Goal: Task Accomplishment & Management: Manage account settings

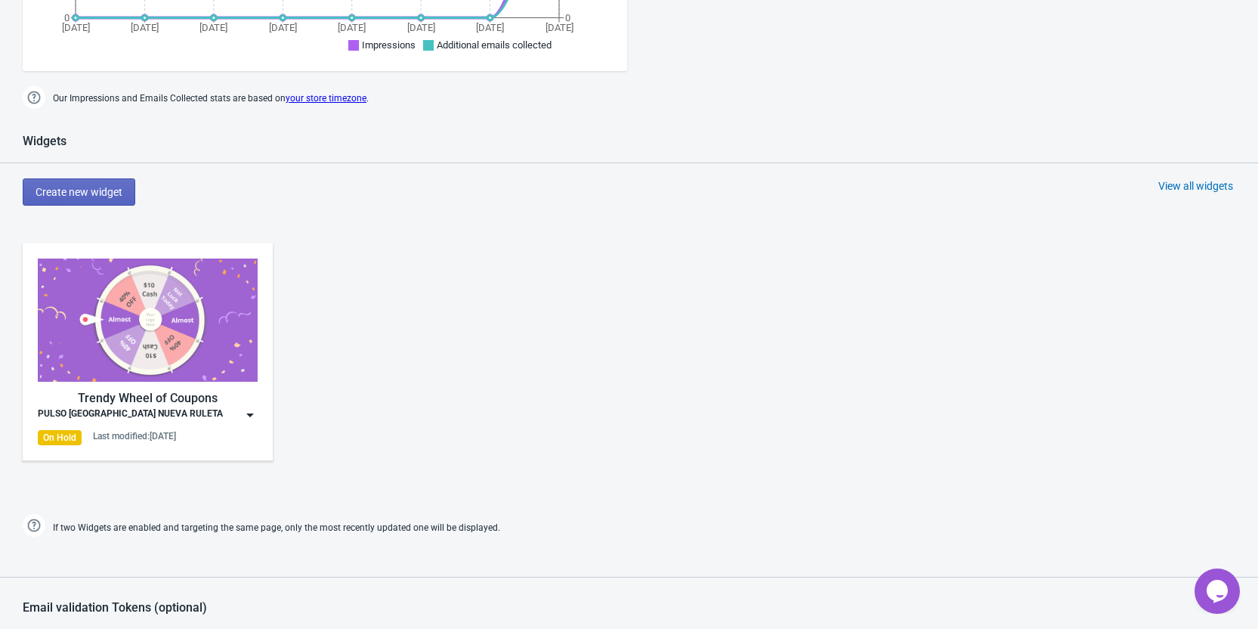
scroll to position [680, 0]
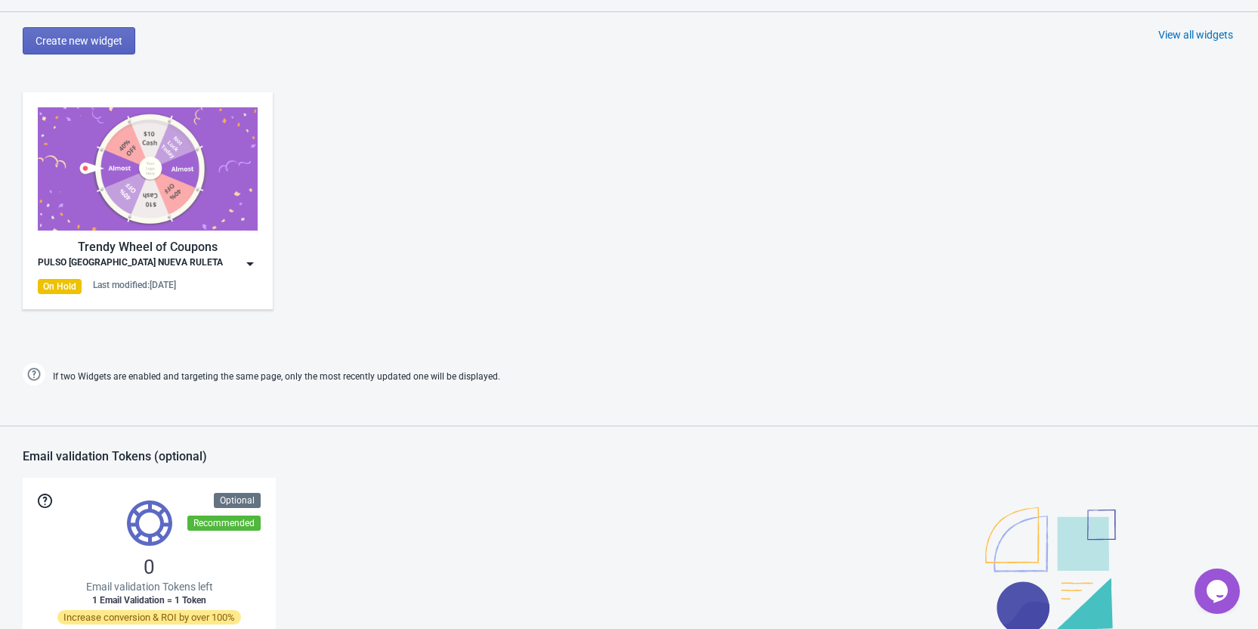
click at [190, 181] on img at bounding box center [148, 168] width 220 height 123
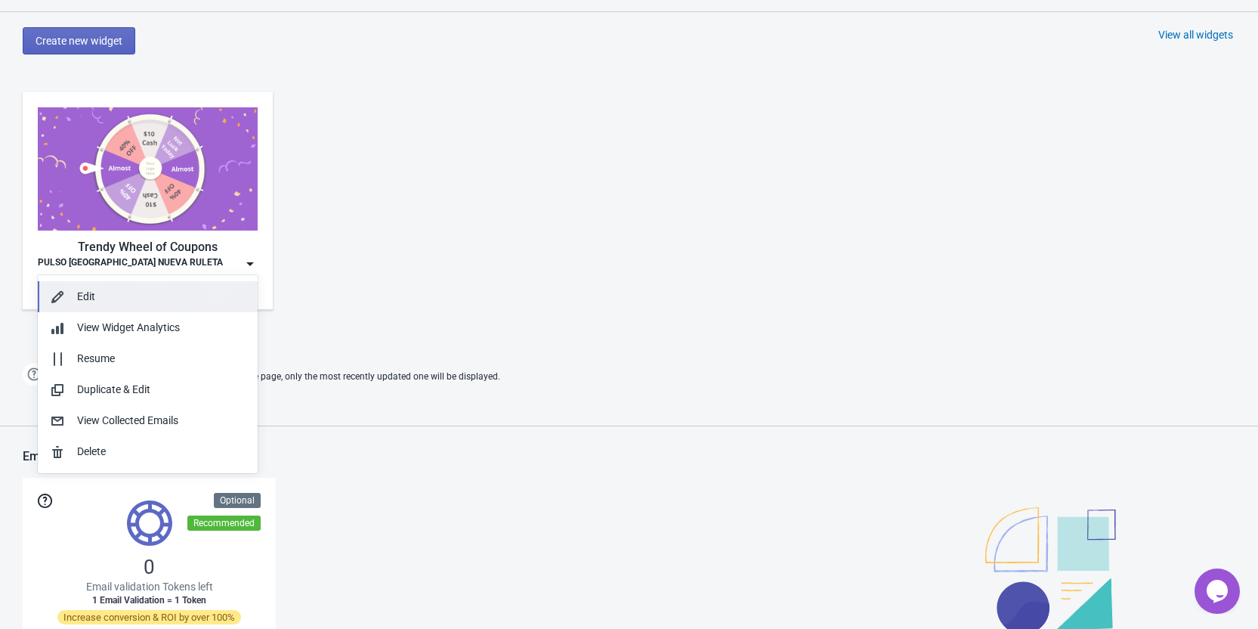
click at [105, 289] on div "Edit" at bounding box center [161, 297] width 169 height 16
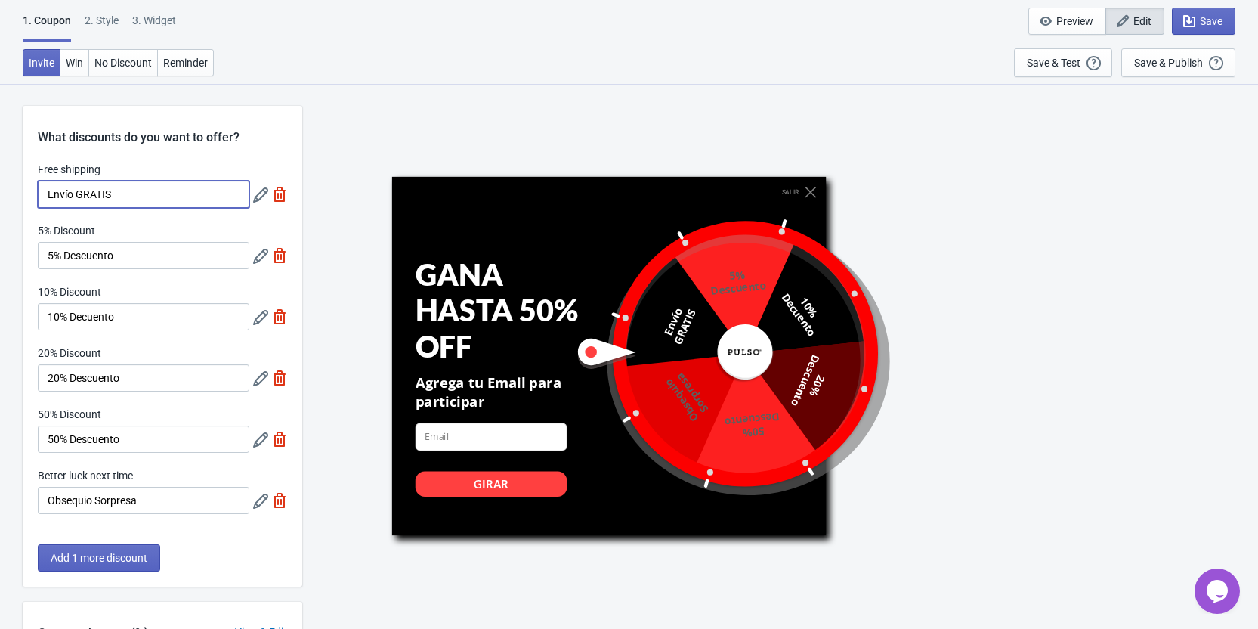
drag, startPoint x: 142, startPoint y: 199, endPoint x: 36, endPoint y: 200, distance: 105.8
click at [36, 200] on div "Free shipping Envío GRATIS 5% Discount 5% Descuento 10% Discount 10% Decuento 2…" at bounding box center [163, 345] width 280 height 367
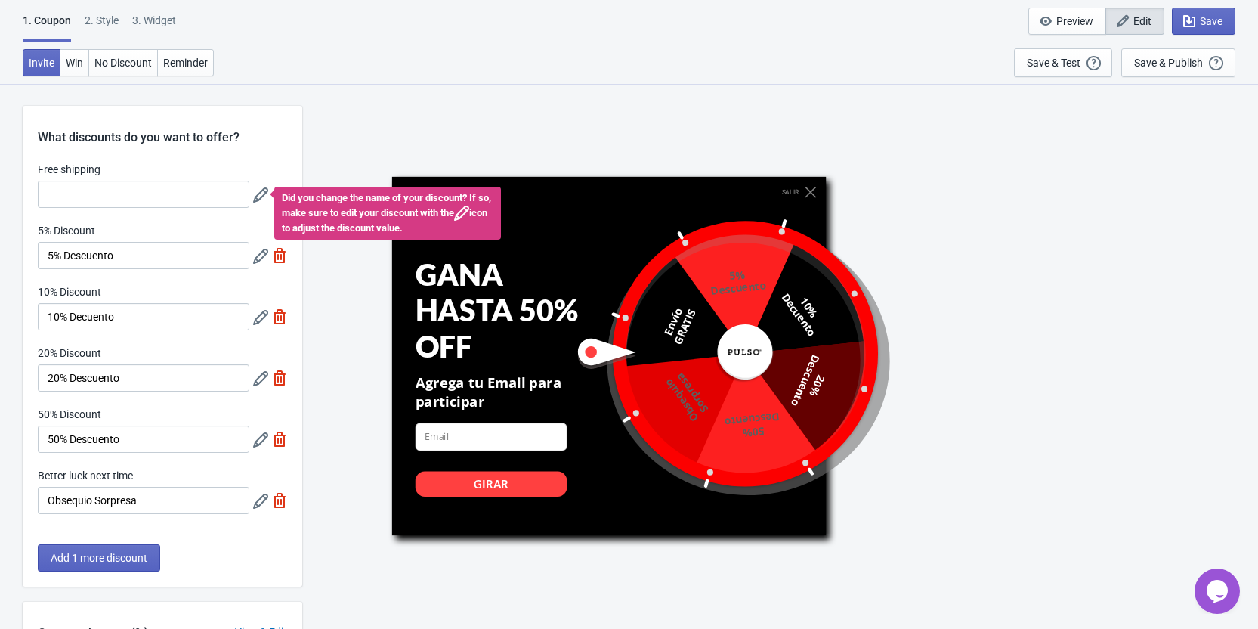
click at [284, 198] on div "Did you change the name of your discount? If so, make sure to edit your discoun…" at bounding box center [270, 194] width 34 height 27
click at [338, 161] on div "SALIR GANA HASTA 50% OFF Agrega tu Email para participar email-input GIRAR 5% D…" at bounding box center [780, 355] width 941 height 545
click at [258, 190] on icon at bounding box center [260, 194] width 15 height 15
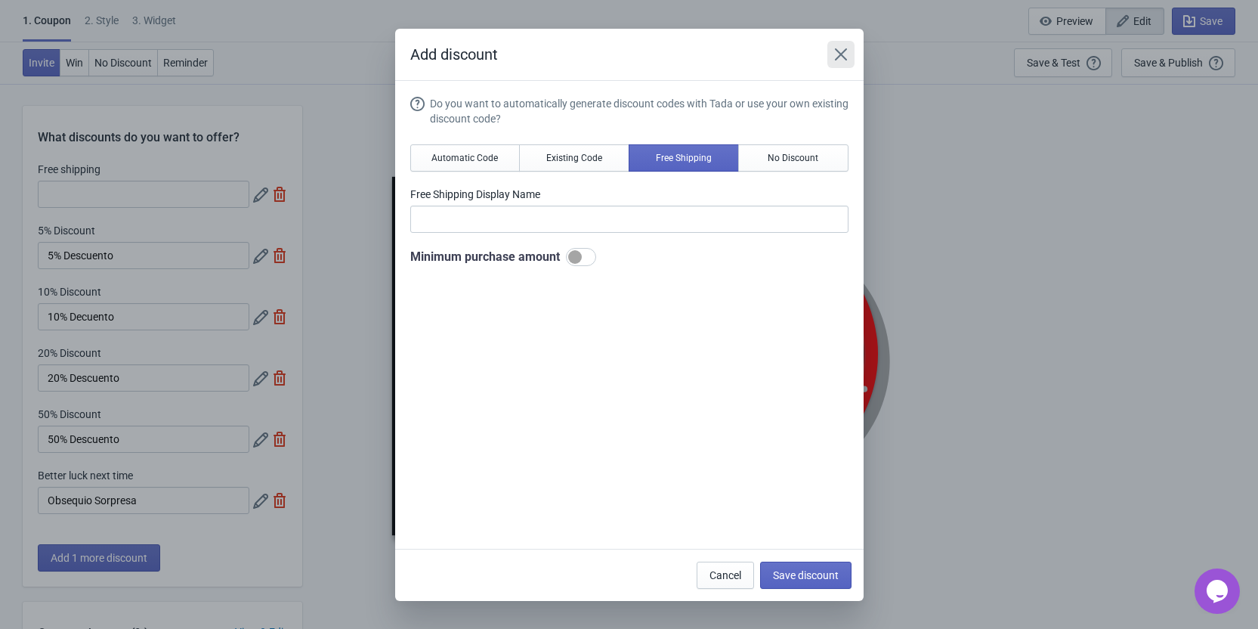
click at [844, 59] on icon "Close" at bounding box center [841, 54] width 15 height 15
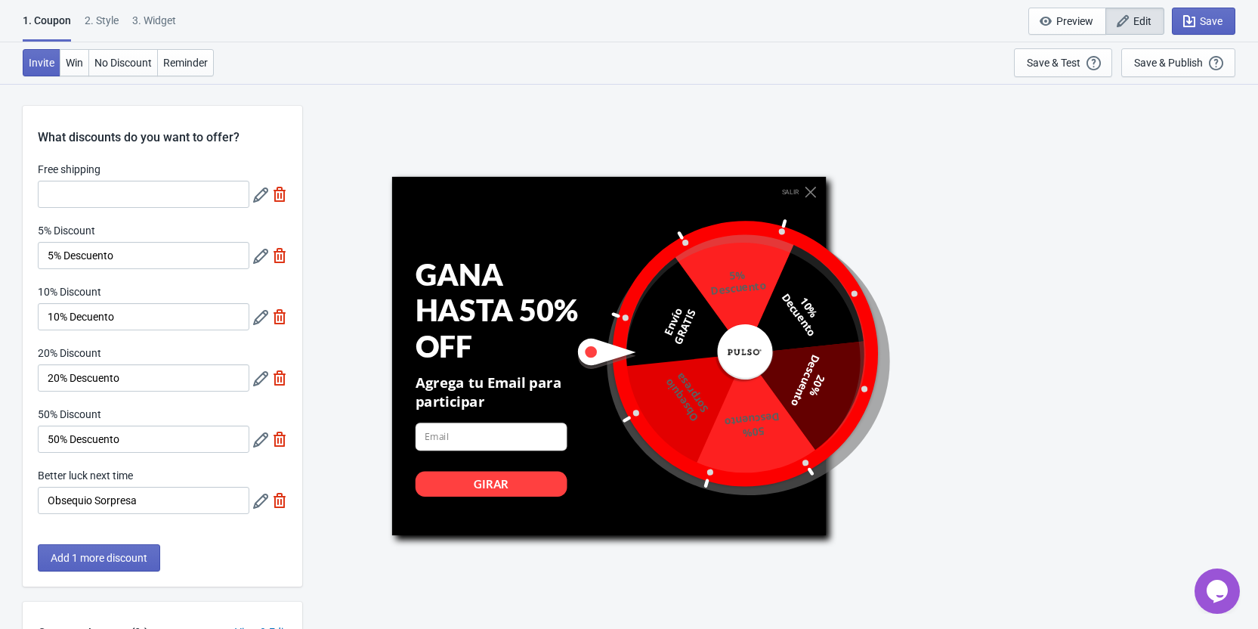
click at [277, 196] on img at bounding box center [279, 194] width 15 height 15
type input "20"
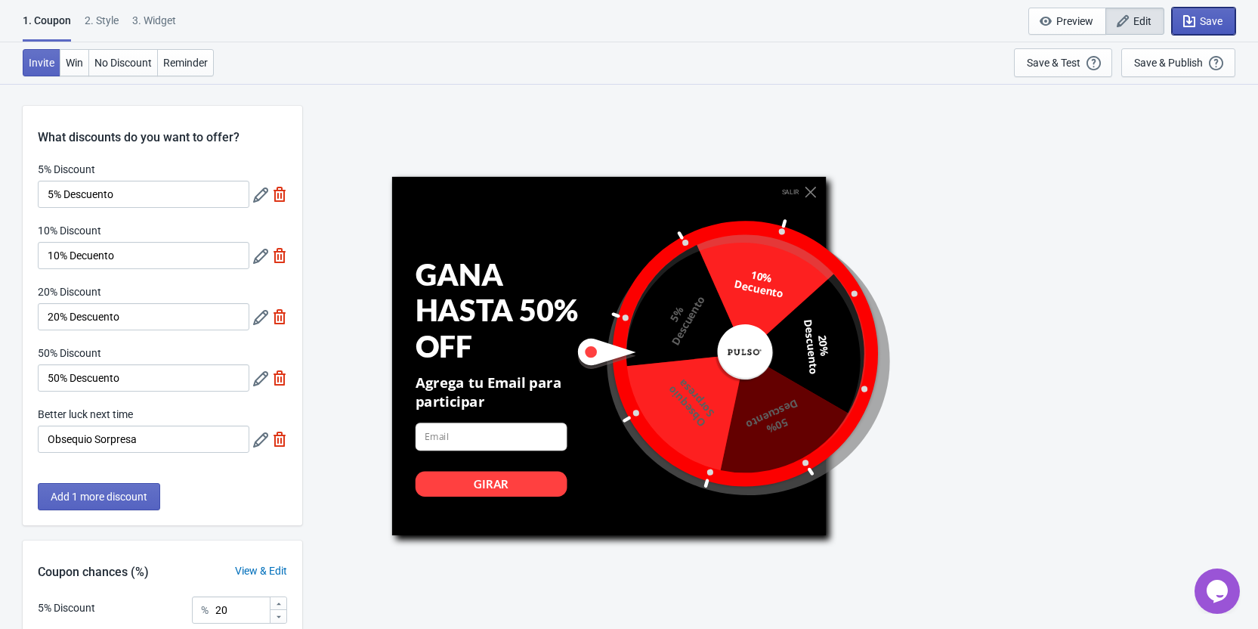
click at [1192, 26] on icon "button" at bounding box center [1189, 21] width 12 height 12
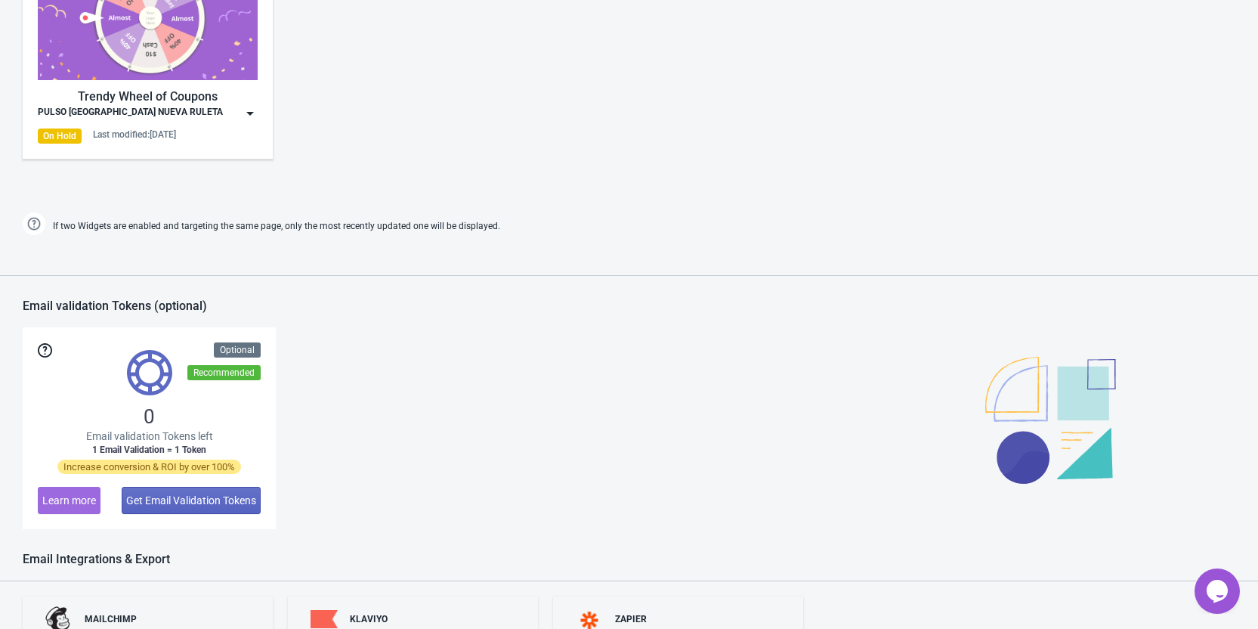
scroll to position [831, 0]
click at [152, 28] on img at bounding box center [148, 17] width 220 height 123
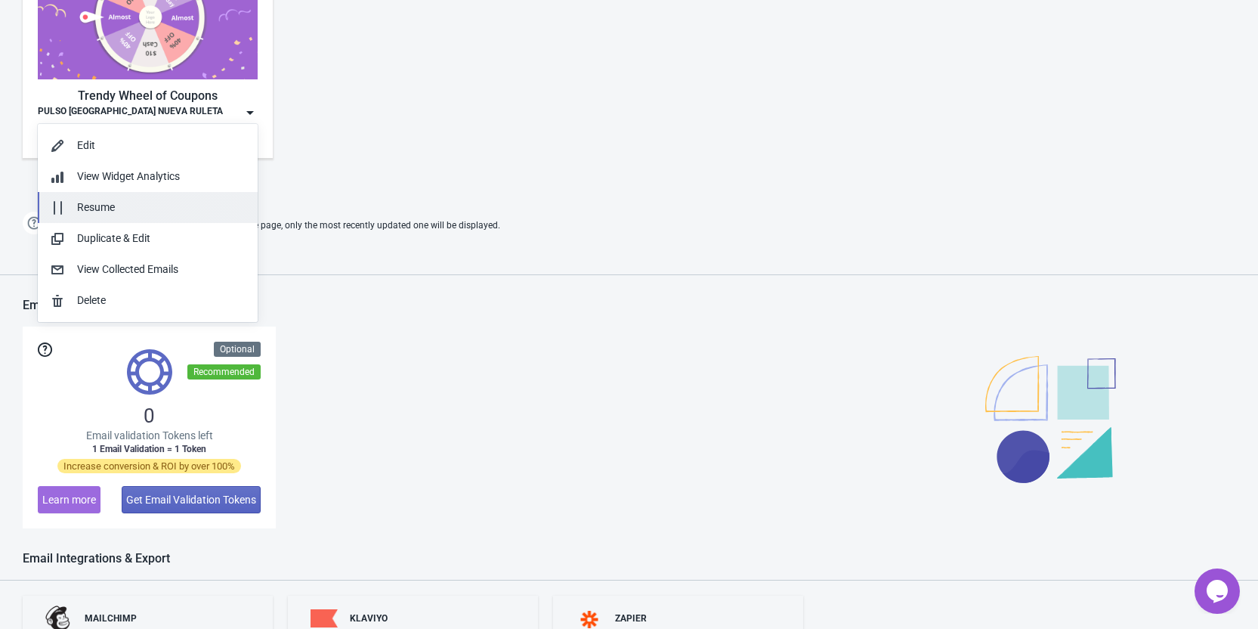
click at [124, 204] on div "Resume" at bounding box center [161, 208] width 169 height 16
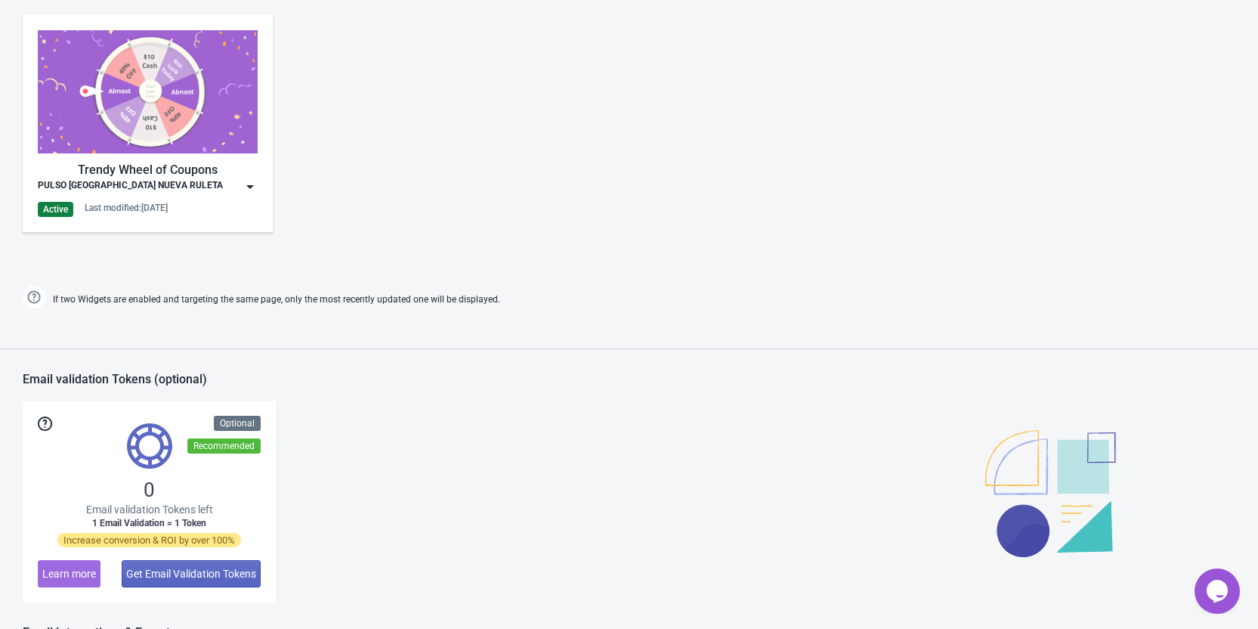
scroll to position [756, 0]
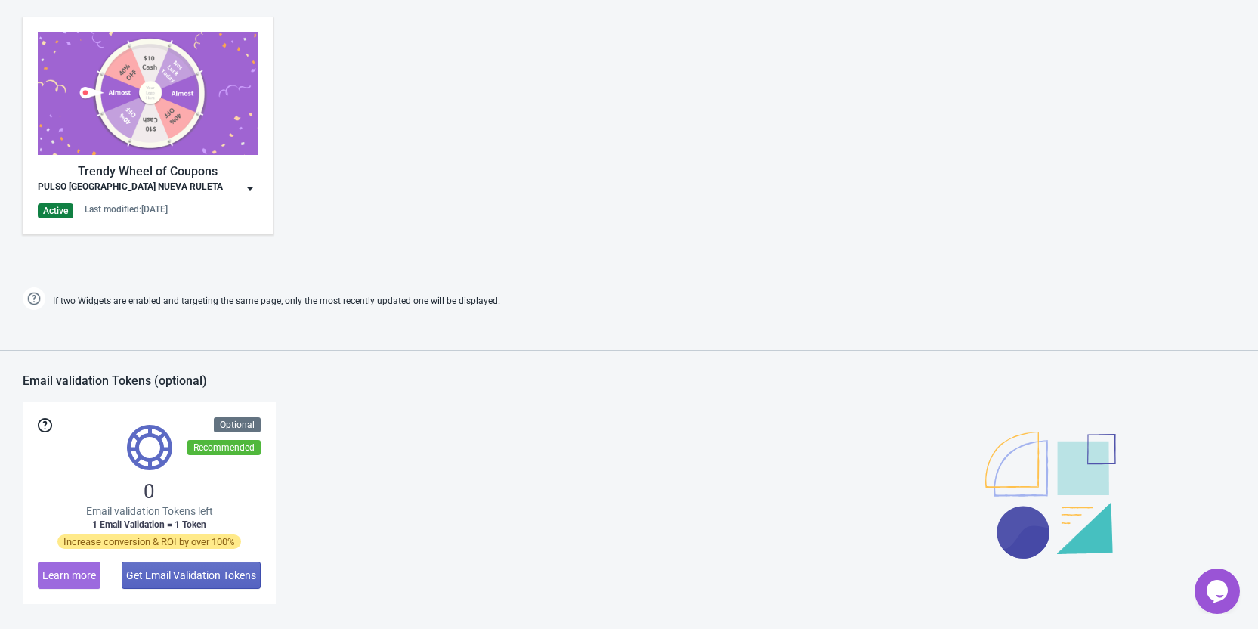
click at [210, 109] on img at bounding box center [148, 93] width 220 height 123
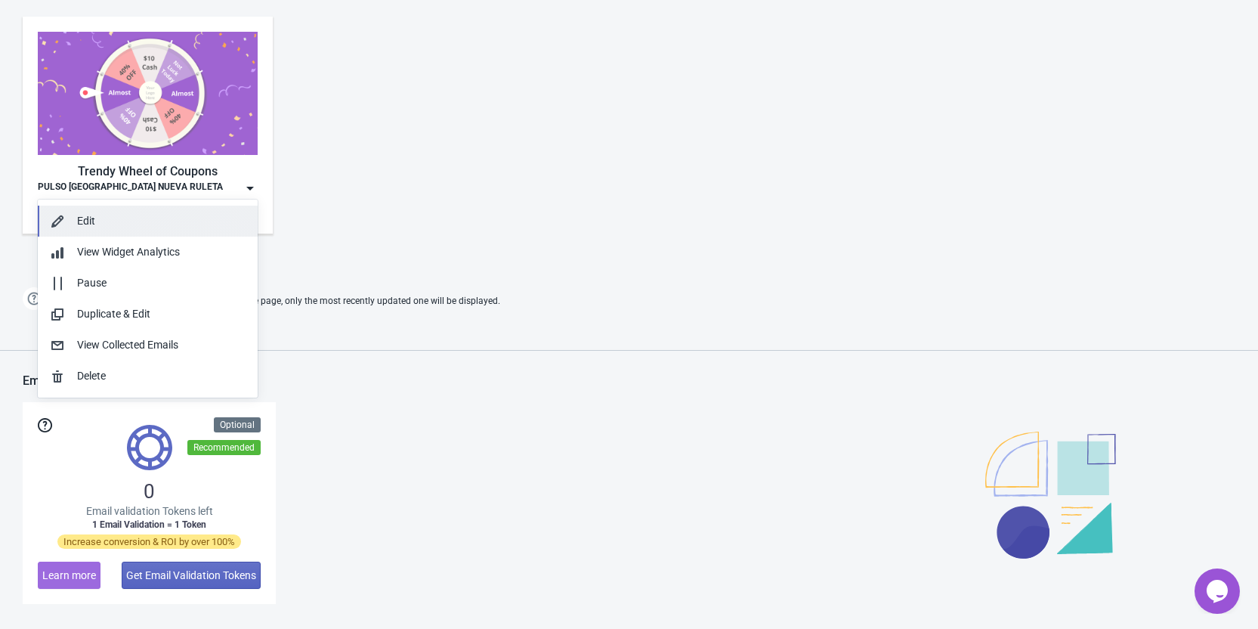
click at [149, 220] on div "Edit" at bounding box center [161, 221] width 169 height 16
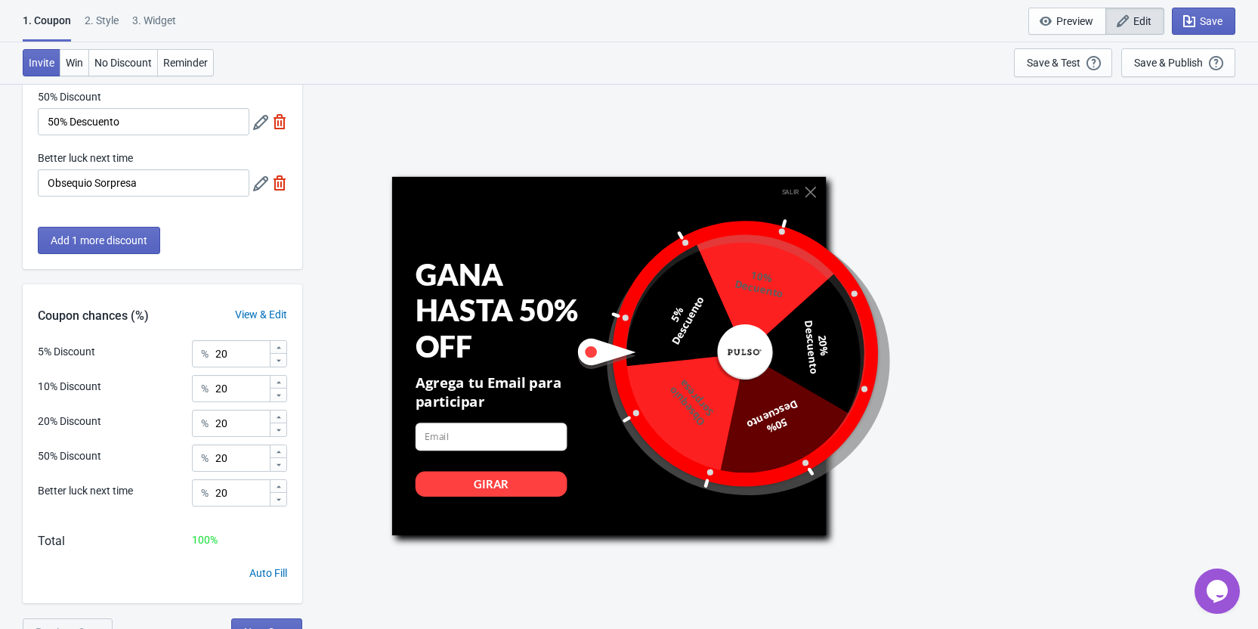
scroll to position [273, 0]
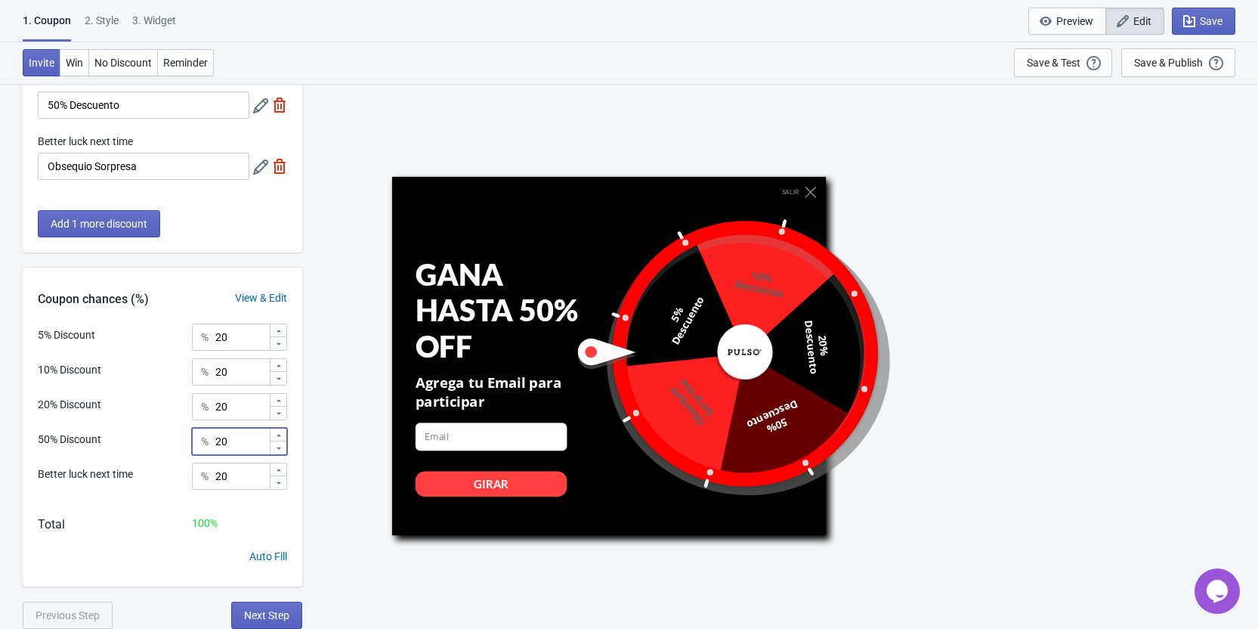
drag, startPoint x: 238, startPoint y: 446, endPoint x: 218, endPoint y: 444, distance: 20.5
click at [218, 444] on input "20" at bounding box center [242, 441] width 54 height 27
type input "0"
click at [348, 383] on div "SALIR GANA HASTA 50% OFF Agrega tu Email para participar email-input GIRAR 5% D…" at bounding box center [780, 355] width 941 height 545
drag, startPoint x: 237, startPoint y: 342, endPoint x: 213, endPoint y: 342, distance: 23.4
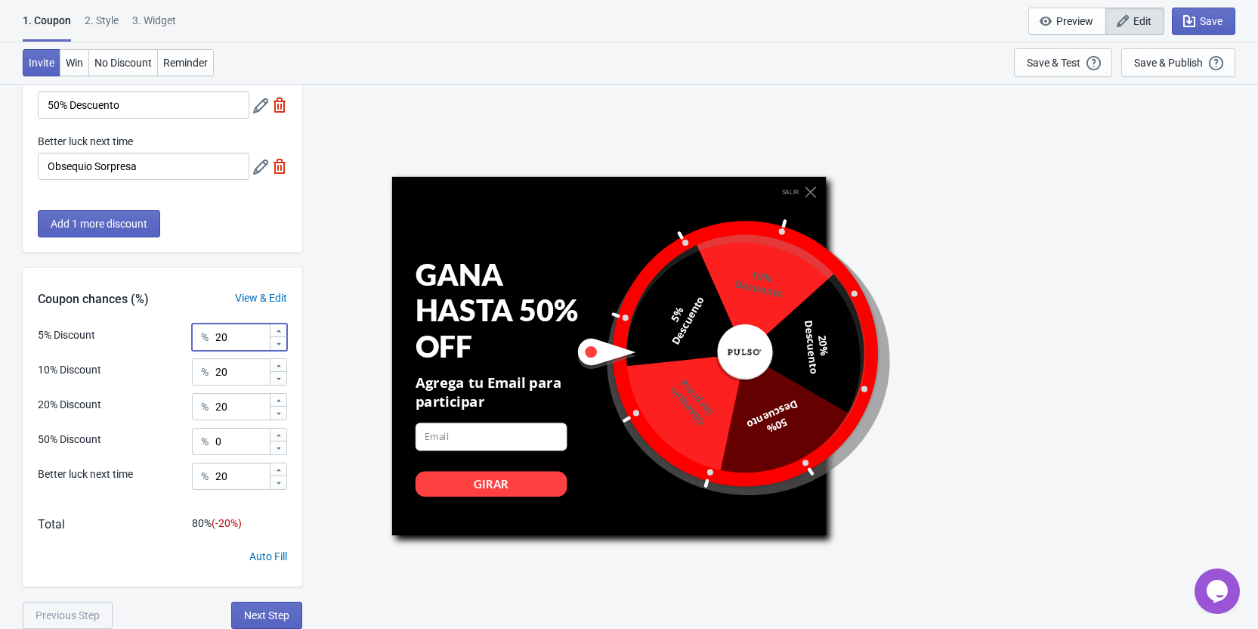
click at [213, 342] on div "% 20" at bounding box center [239, 336] width 95 height 27
type input "70"
drag, startPoint x: 229, startPoint y: 371, endPoint x: 215, endPoint y: 371, distance: 13.6
click at [215, 371] on input "20" at bounding box center [242, 371] width 54 height 27
type input "10"
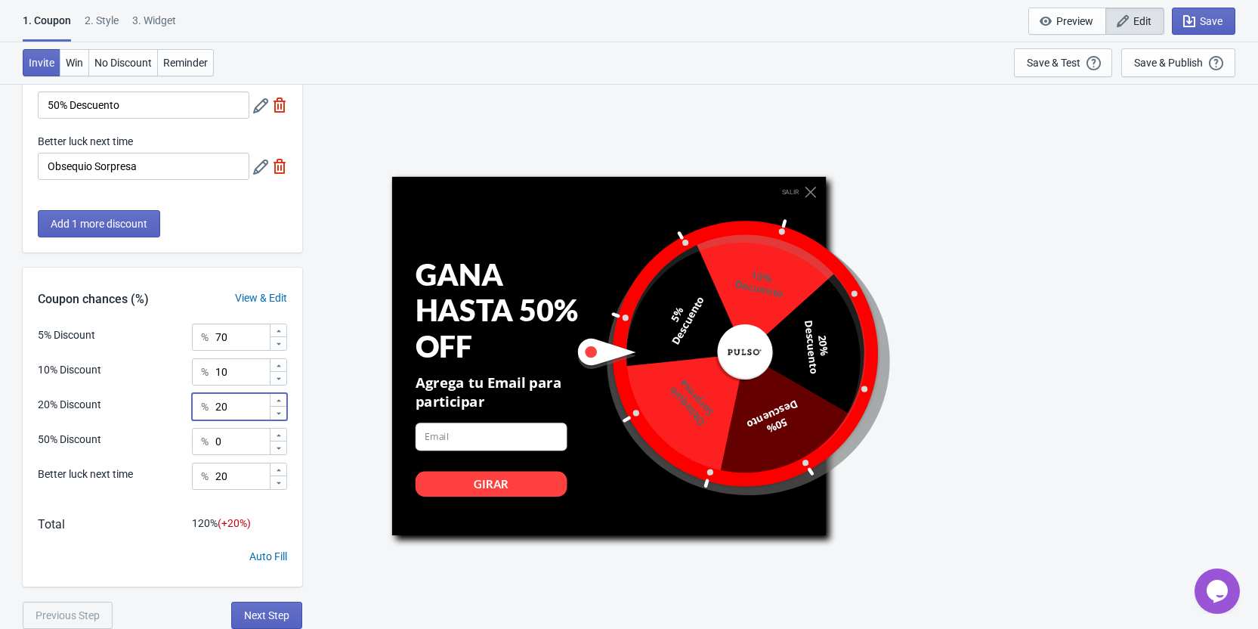
drag, startPoint x: 231, startPoint y: 407, endPoint x: 217, endPoint y: 407, distance: 13.6
click at [217, 407] on input "20" at bounding box center [242, 406] width 54 height 27
type input "10"
drag, startPoint x: 232, startPoint y: 336, endPoint x: 217, endPoint y: 336, distance: 15.1
click at [217, 336] on input "70" at bounding box center [242, 336] width 54 height 27
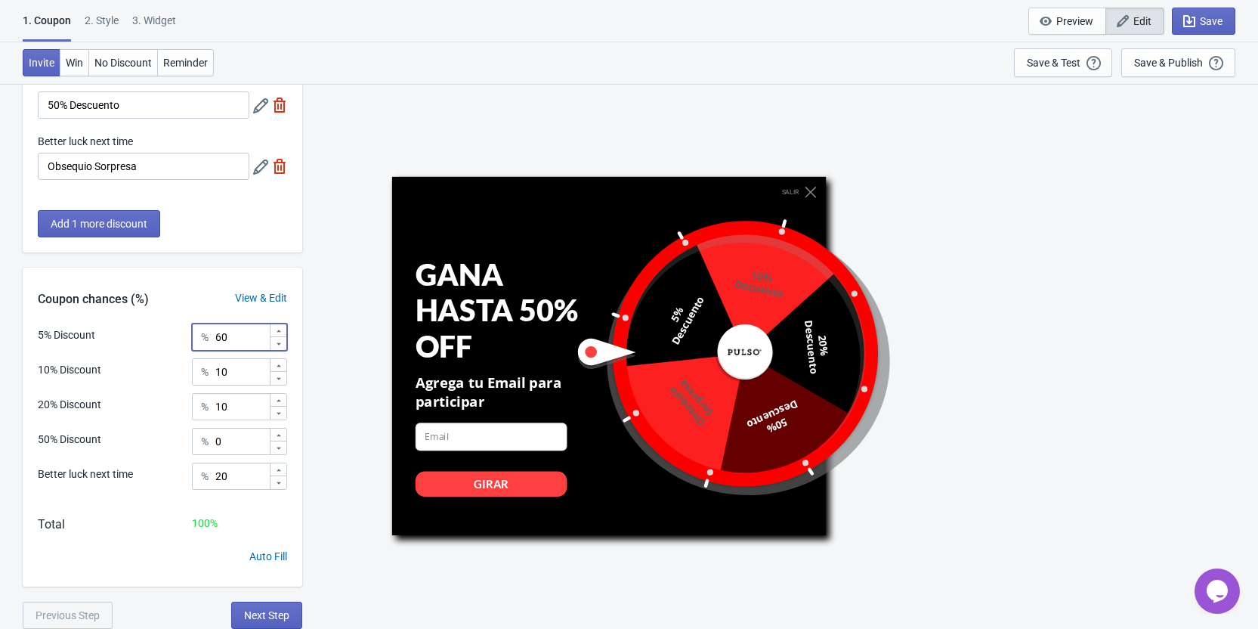
type input "60"
click at [342, 493] on div "SALIR GANA HASTA 50% OFF Agrega tu Email para participar email-input GIRAR 5% D…" at bounding box center [780, 355] width 941 height 545
click at [1190, 14] on icon "button" at bounding box center [1189, 21] width 15 height 15
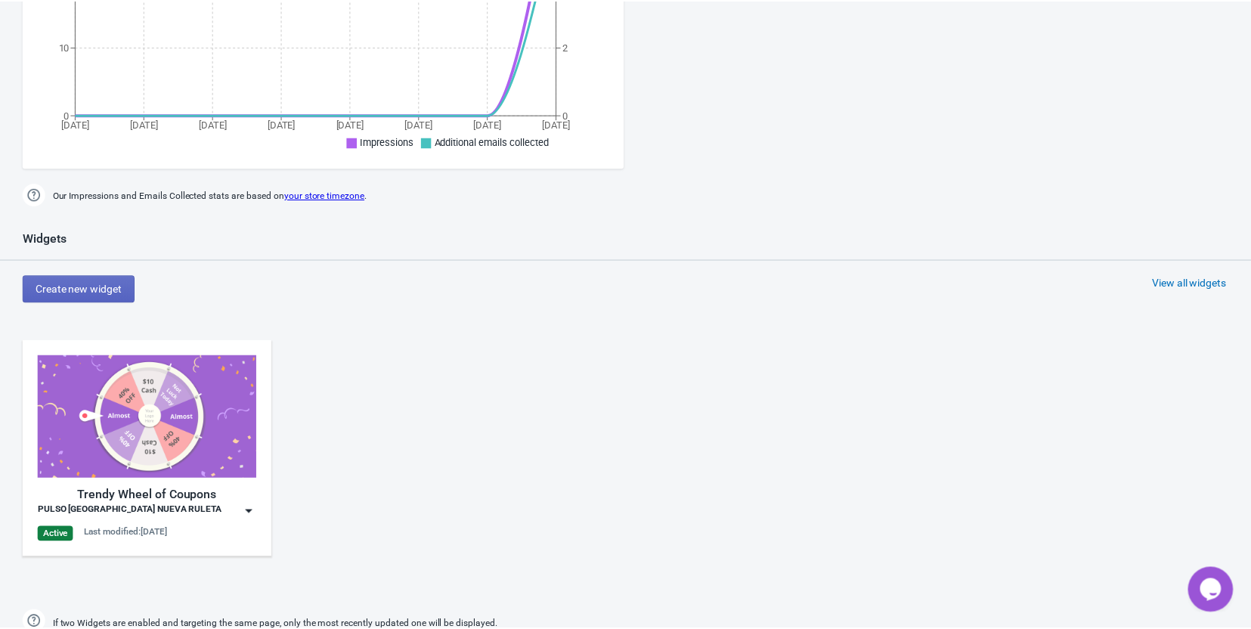
scroll to position [583, 0]
